Goal: Check status: Check status

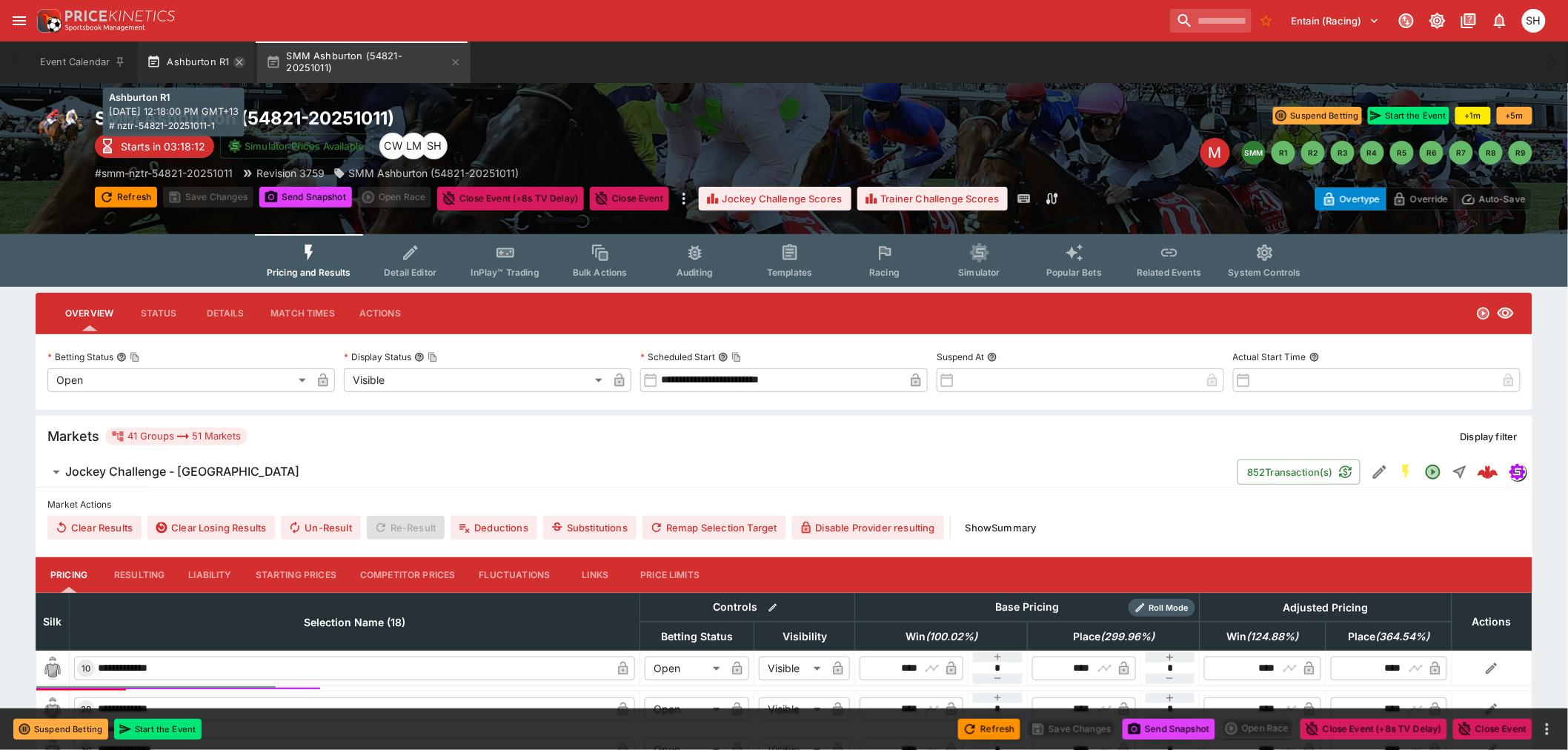
click at [238, 65] on icon "button" at bounding box center [239, 62] width 12 height 12
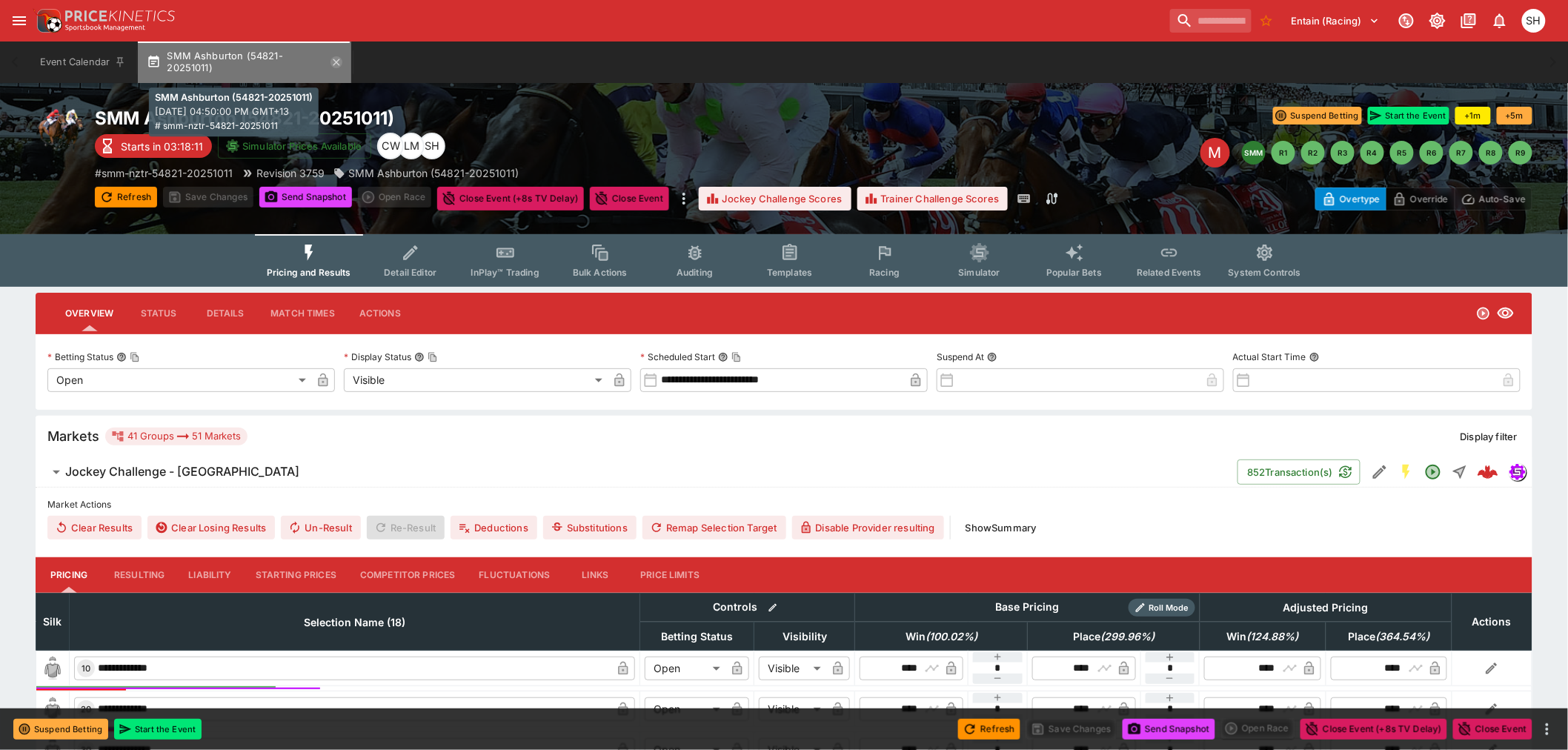
click at [338, 60] on icon "button" at bounding box center [337, 62] width 12 height 12
